Goal: Information Seeking & Learning: Learn about a topic

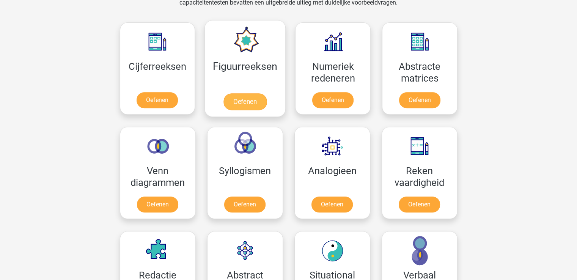
scroll to position [341, 0]
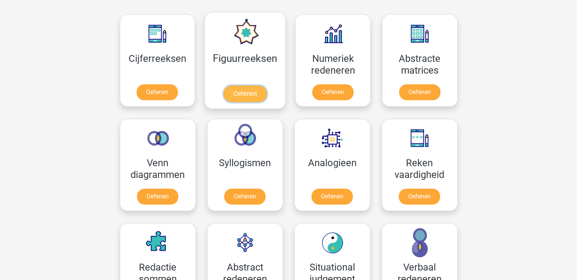
click at [246, 93] on link "Oefenen" at bounding box center [244, 93] width 43 height 17
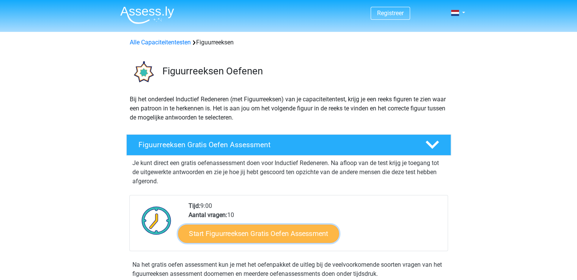
click at [274, 231] on link "Start Figuurreeksen Gratis Oefen Assessment" at bounding box center [258, 233] width 161 height 18
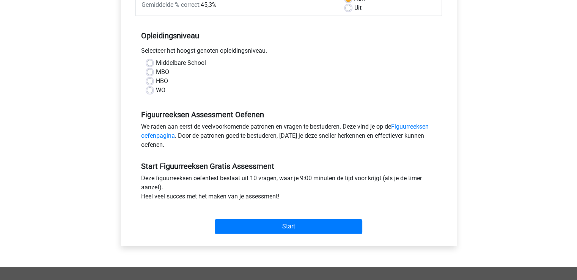
scroll to position [152, 0]
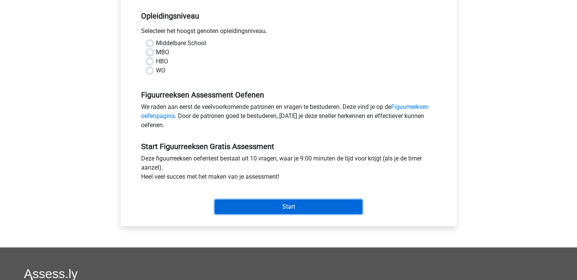
click at [281, 205] on input "Start" at bounding box center [288, 206] width 147 height 14
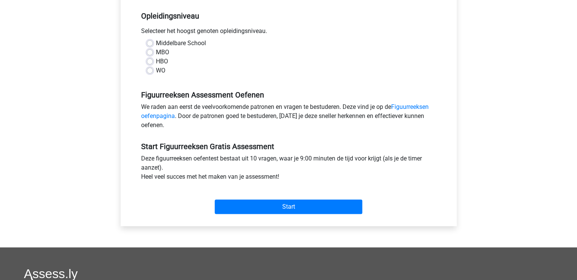
click at [156, 44] on label "Middelbare School" at bounding box center [181, 43] width 50 height 9
click at [151, 44] on input "Middelbare School" at bounding box center [150, 43] width 6 height 8
radio input "true"
click at [156, 50] on label "MBO" at bounding box center [162, 52] width 13 height 9
click at [149, 50] on input "MBO" at bounding box center [150, 52] width 6 height 8
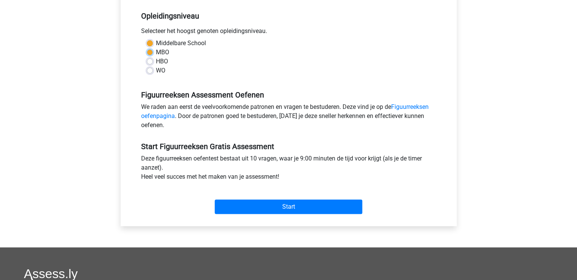
radio input "true"
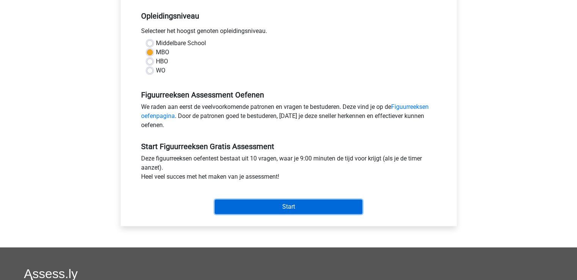
click at [281, 210] on input "Start" at bounding box center [288, 206] width 147 height 14
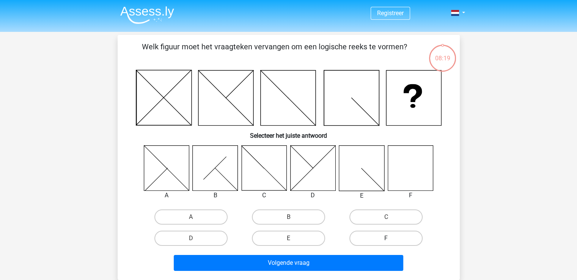
click at [392, 234] on label "F" at bounding box center [385, 238] width 73 height 15
click at [391, 238] on input "F" at bounding box center [388, 240] width 5 height 5
radio input "true"
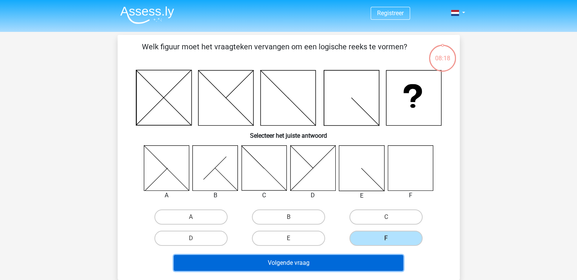
click at [298, 265] on button "Volgende vraag" at bounding box center [288, 263] width 229 height 16
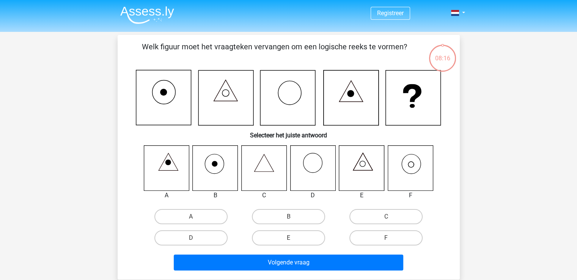
scroll to position [35, 0]
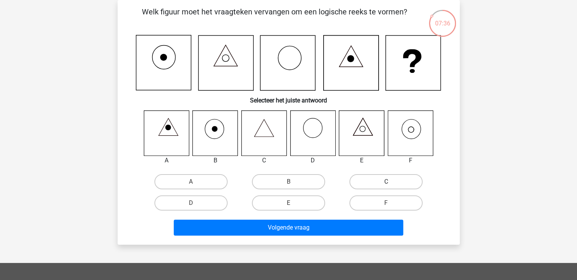
click at [385, 177] on label "C" at bounding box center [385, 181] width 73 height 15
click at [386, 182] on input "C" at bounding box center [388, 184] width 5 height 5
radio input "true"
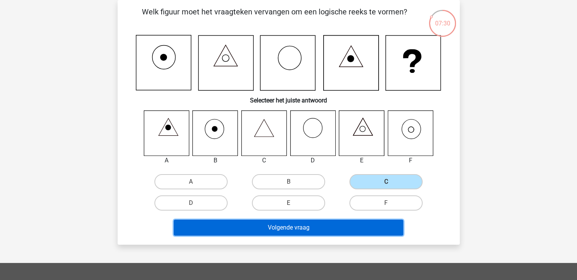
click at [298, 229] on button "Volgende vraag" at bounding box center [288, 228] width 229 height 16
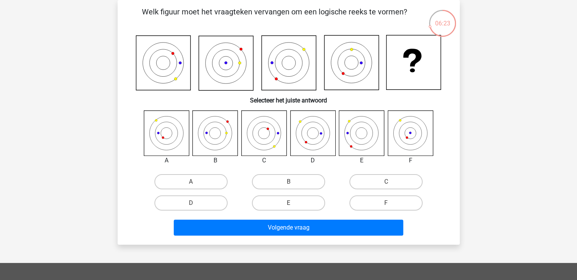
click at [194, 203] on input "D" at bounding box center [193, 205] width 5 height 5
radio input "true"
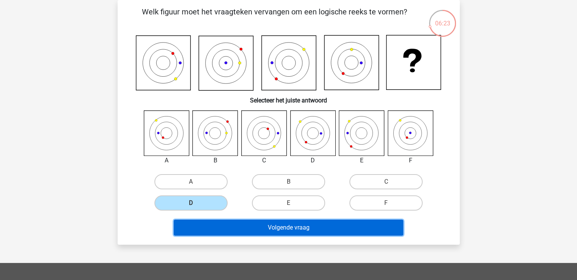
click at [317, 227] on button "Volgende vraag" at bounding box center [288, 228] width 229 height 16
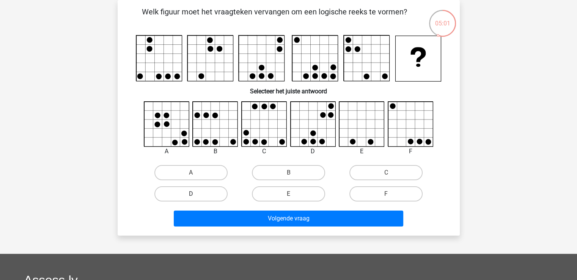
click at [193, 190] on label "D" at bounding box center [190, 193] width 73 height 15
click at [193, 194] on input "D" at bounding box center [193, 196] width 5 height 5
radio input "true"
click at [306, 229] on div "Welk figuur moet het vraagteken vervangen om een logische reeks te vormen?" at bounding box center [289, 117] width 342 height 235
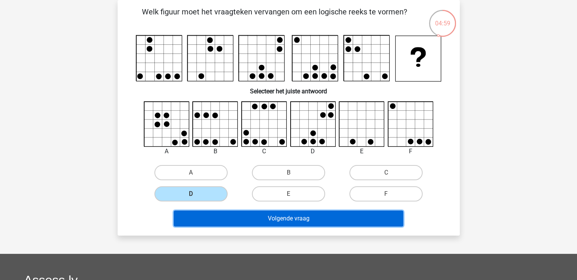
click at [265, 217] on button "Volgende vraag" at bounding box center [288, 218] width 229 height 16
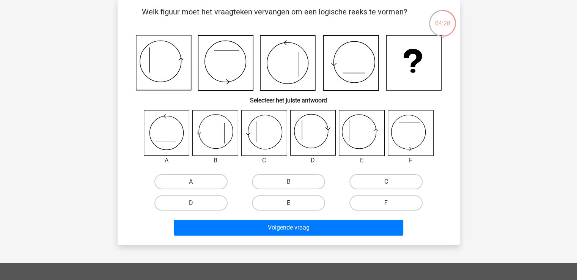
click at [299, 205] on label "E" at bounding box center [288, 202] width 73 height 15
click at [293, 205] on input "E" at bounding box center [290, 205] width 5 height 5
radio input "true"
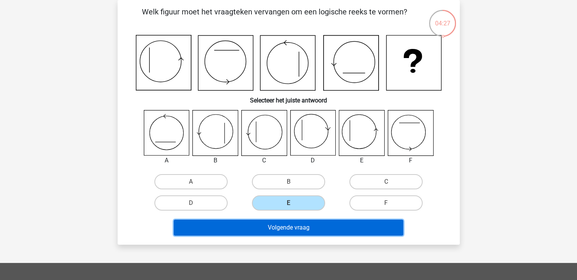
click at [299, 231] on button "Volgende vraag" at bounding box center [288, 228] width 229 height 16
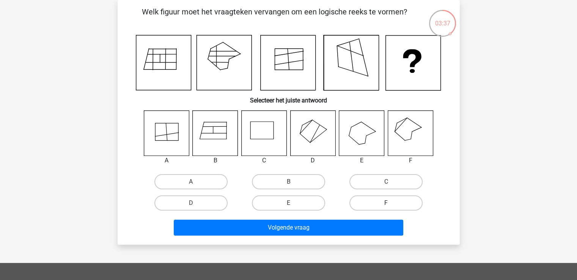
click at [393, 202] on label "F" at bounding box center [385, 202] width 73 height 15
click at [391, 203] on input "F" at bounding box center [388, 205] width 5 height 5
radio input "true"
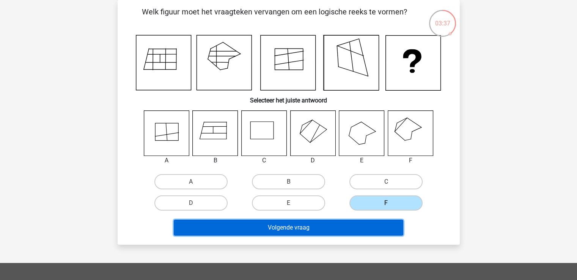
click at [359, 229] on button "Volgende vraag" at bounding box center [288, 228] width 229 height 16
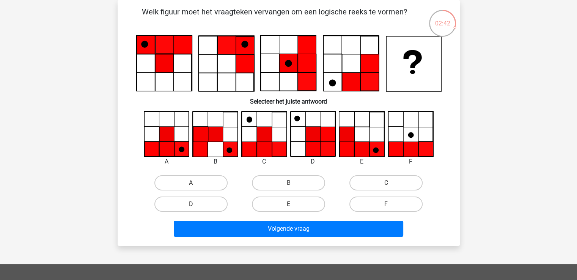
click at [191, 183] on input "A" at bounding box center [193, 185] width 5 height 5
radio input "true"
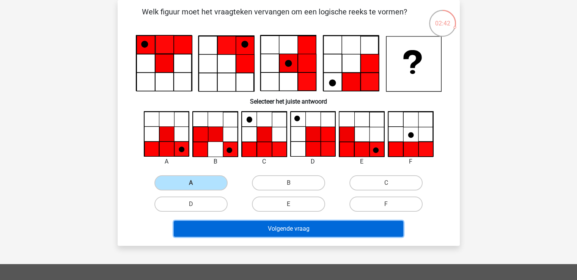
click at [273, 228] on button "Volgende vraag" at bounding box center [288, 229] width 229 height 16
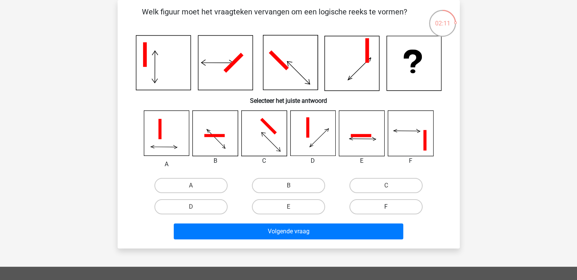
click at [393, 206] on label "F" at bounding box center [385, 206] width 73 height 15
click at [391, 207] on input "F" at bounding box center [388, 209] width 5 height 5
radio input "true"
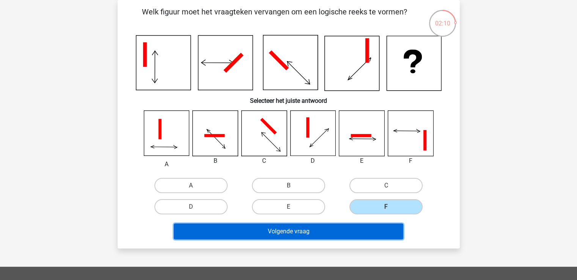
click at [364, 228] on button "Volgende vraag" at bounding box center [288, 231] width 229 height 16
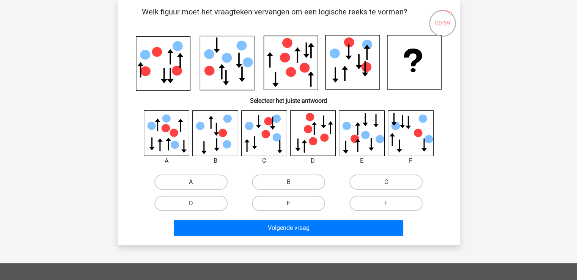
click at [394, 202] on label "F" at bounding box center [385, 203] width 73 height 15
click at [391, 203] on input "F" at bounding box center [388, 205] width 5 height 5
radio input "true"
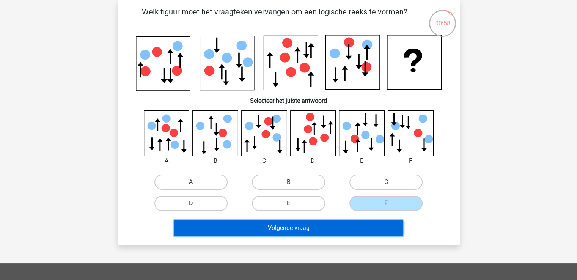
click at [334, 220] on button "Volgende vraag" at bounding box center [288, 228] width 229 height 16
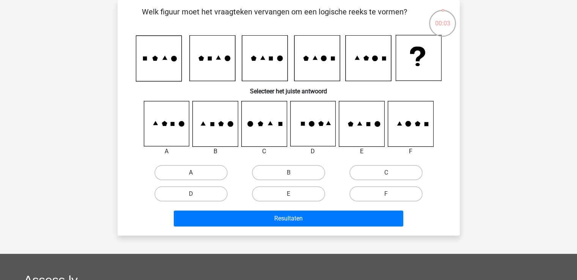
click at [192, 167] on label "A" at bounding box center [190, 172] width 73 height 15
click at [192, 173] on input "A" at bounding box center [193, 175] width 5 height 5
radio input "true"
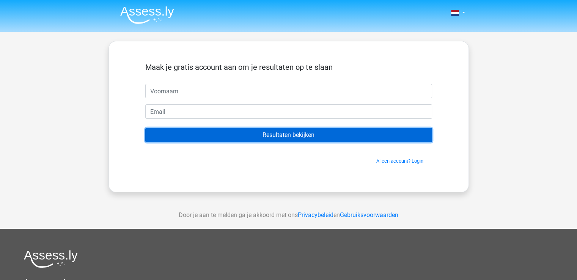
click at [283, 133] on input "Resultaten bekijken" at bounding box center [288, 135] width 287 height 14
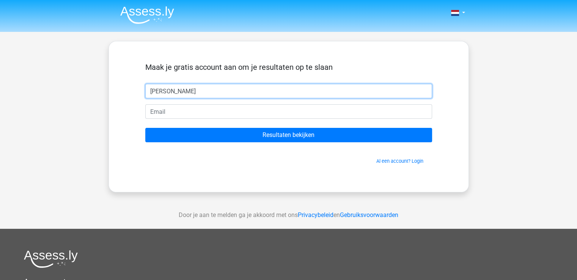
type input "[PERSON_NAME]"
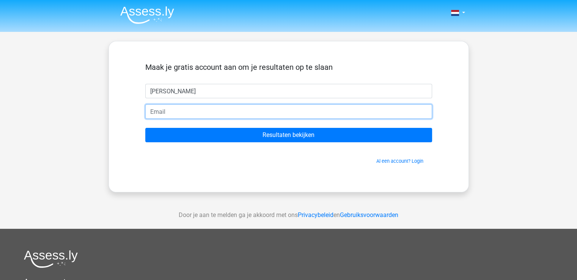
click at [162, 111] on input "email" at bounding box center [288, 111] width 287 height 14
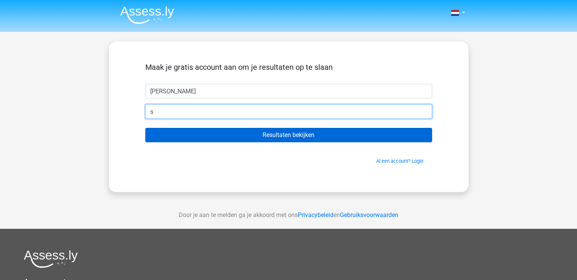
type input "[PERSON_NAME][EMAIL_ADDRESS][DOMAIN_NAME]"
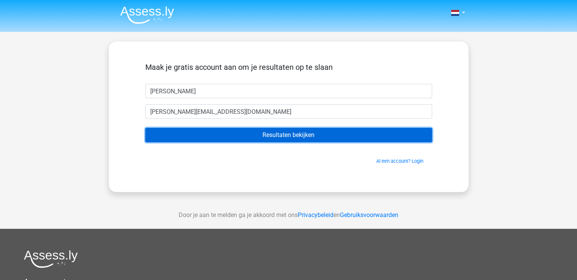
click at [307, 132] on input "Resultaten bekijken" at bounding box center [288, 135] width 287 height 14
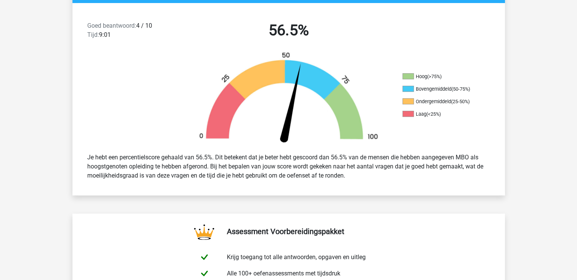
scroll to position [152, 0]
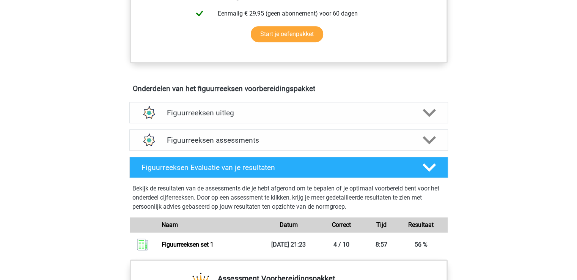
scroll to position [341, 0]
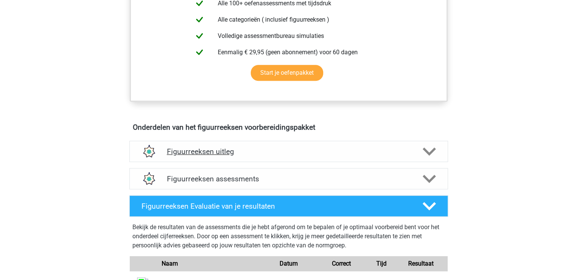
click at [192, 152] on h4 "Figuurreeksen uitleg" at bounding box center [288, 151] width 243 height 9
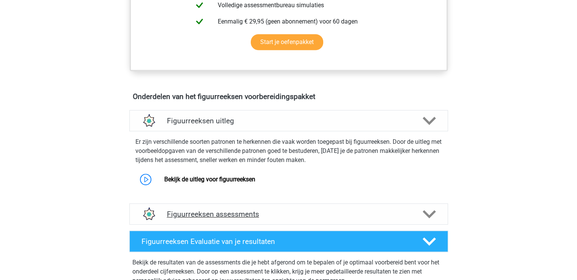
scroll to position [455, 0]
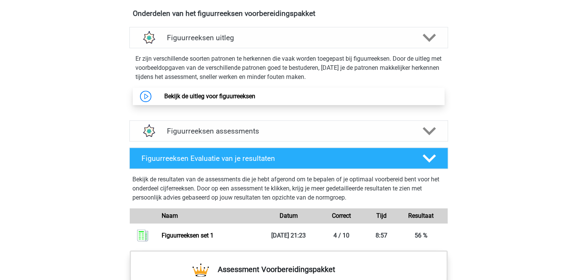
click at [225, 95] on link "Bekijk de uitleg voor figuurreeksen" at bounding box center [209, 96] width 91 height 7
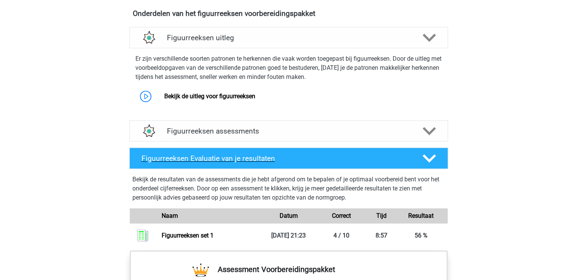
click at [235, 155] on h4 "Figuurreeksen Evaluatie van je resultaten" at bounding box center [275, 158] width 269 height 9
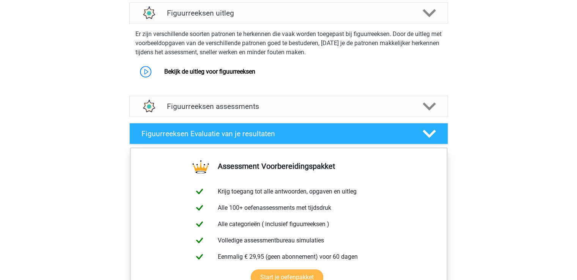
scroll to position [493, 0]
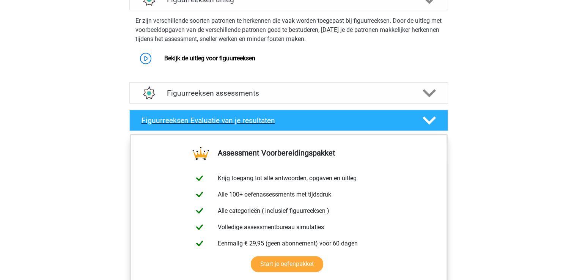
click at [226, 119] on h4 "Figuurreeksen Evaluatie van je resultaten" at bounding box center [275, 120] width 269 height 9
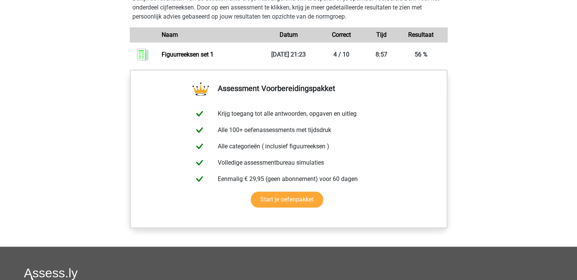
scroll to position [645, 0]
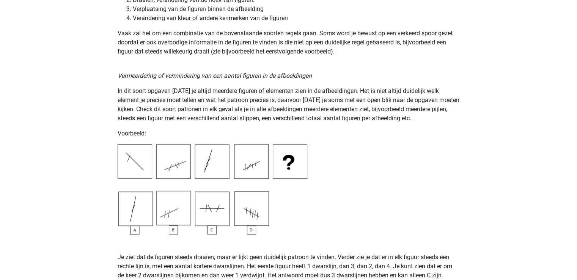
scroll to position [682, 0]
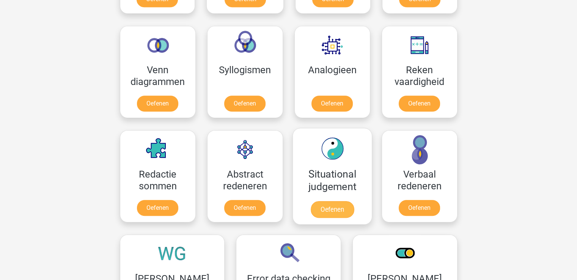
scroll to position [447, 0]
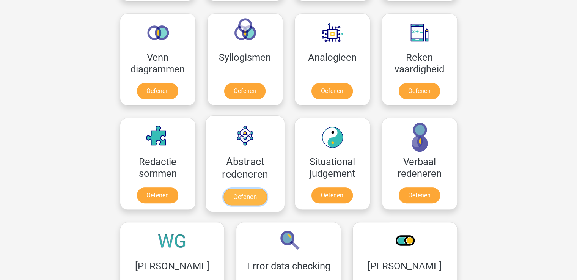
click at [249, 195] on link "Oefenen" at bounding box center [244, 196] width 43 height 17
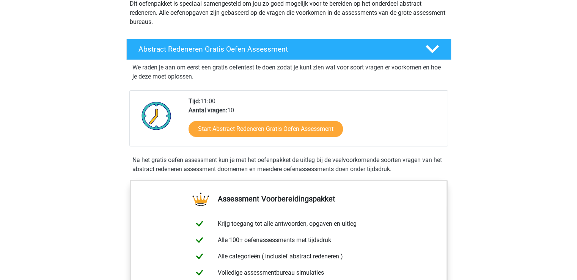
scroll to position [114, 0]
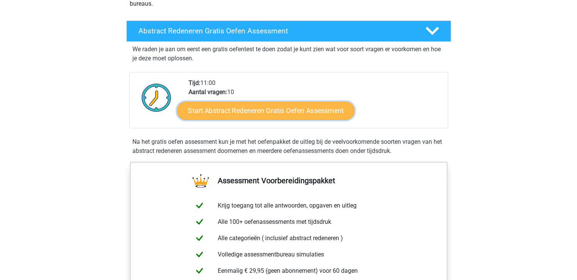
click at [278, 108] on link "Start Abstract Redeneren Gratis Oefen Assessment" at bounding box center [265, 110] width 177 height 18
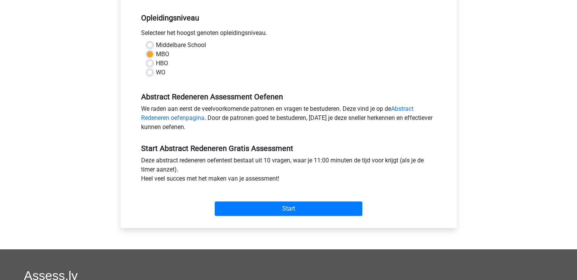
scroll to position [190, 0]
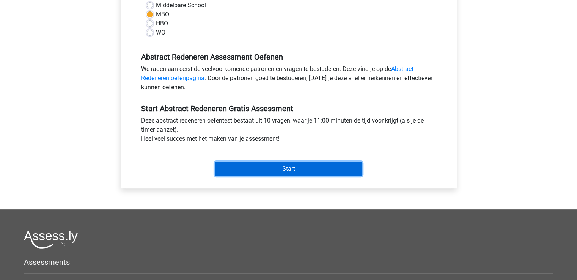
click at [293, 168] on input "Start" at bounding box center [288, 169] width 147 height 14
